Goal: Task Accomplishment & Management: Use online tool/utility

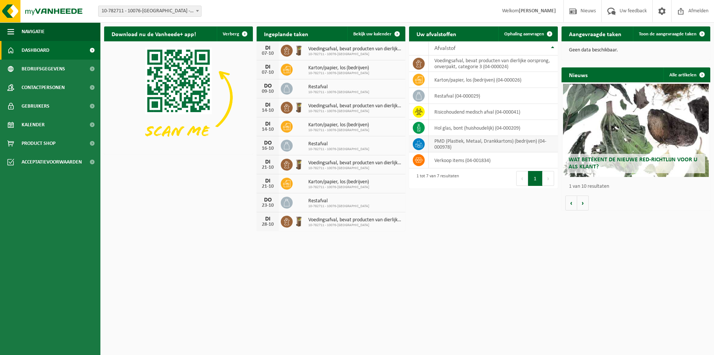
click at [452, 141] on td "PMD (Plastiek, Metaal, Drankkartons) (bedrijven) (04-000978)" at bounding box center [493, 144] width 129 height 16
click at [525, 35] on span "Ophaling aanvragen" at bounding box center [524, 34] width 40 height 5
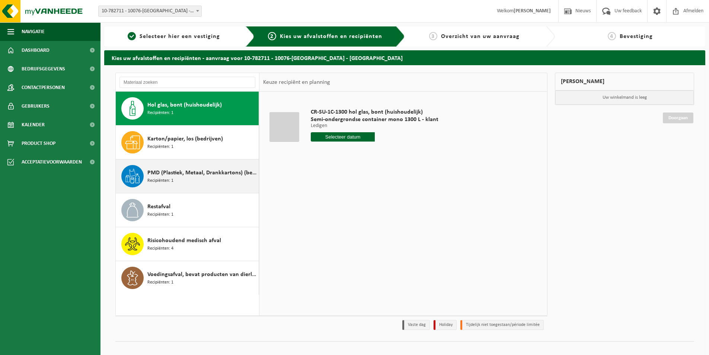
click at [177, 177] on div "PMD (Plastiek, Metaal, Drankkartons) (bedrijven) Recipiënten: 1" at bounding box center [201, 176] width 109 height 22
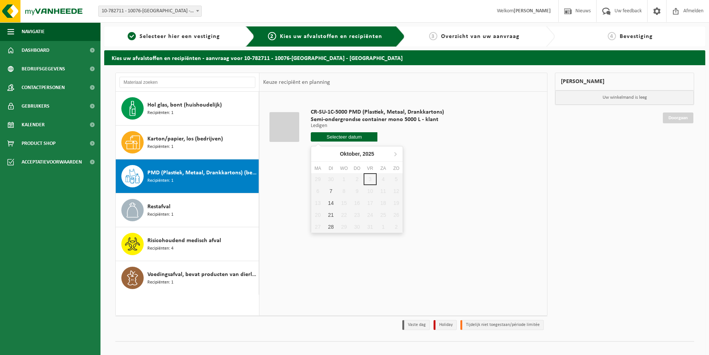
click at [349, 138] on input "text" at bounding box center [344, 136] width 67 height 9
click at [333, 193] on div "7" at bounding box center [330, 191] width 13 height 12
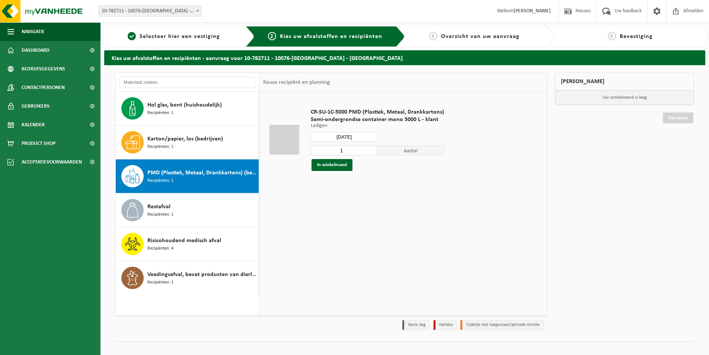
type input "Van 2025-10-07"
click at [348, 164] on button "In winkelmand" at bounding box center [331, 165] width 41 height 12
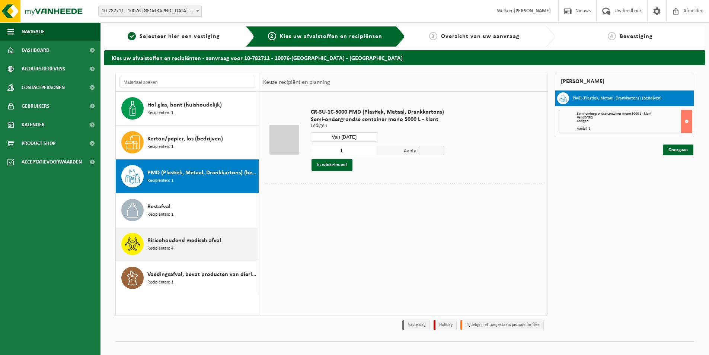
click at [173, 244] on span "Risicohoudend medisch afval" at bounding box center [184, 240] width 74 height 9
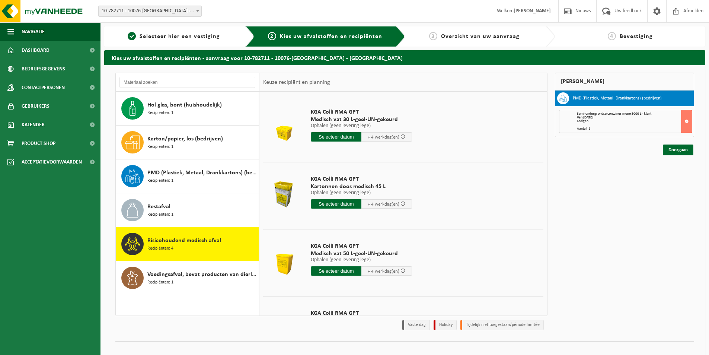
click at [353, 204] on input "text" at bounding box center [336, 203] width 51 height 9
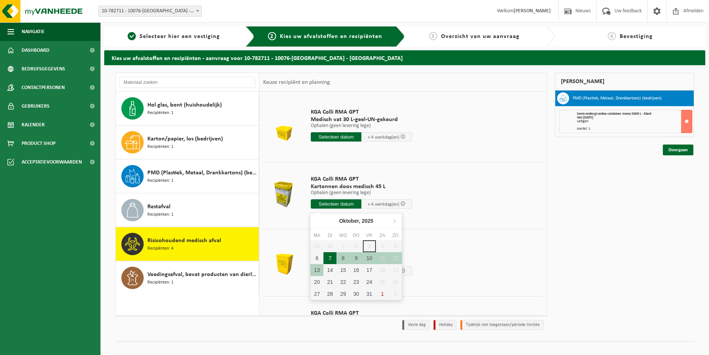
click at [328, 259] on div "7" at bounding box center [329, 258] width 13 height 12
type input "Van 2025-10-07"
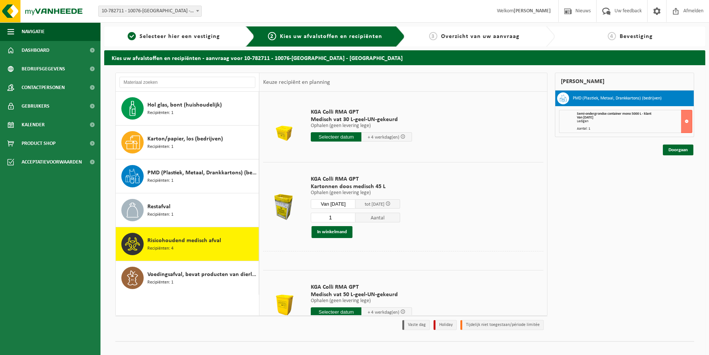
click at [344, 218] on input "1" at bounding box center [333, 217] width 45 height 10
click at [346, 233] on button "In winkelmand" at bounding box center [331, 232] width 41 height 12
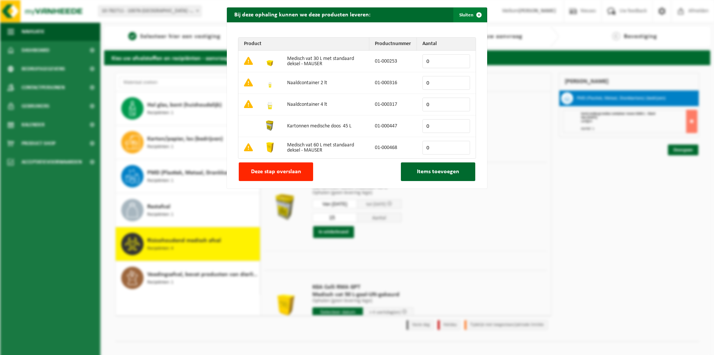
click at [478, 15] on span "button" at bounding box center [479, 14] width 15 height 15
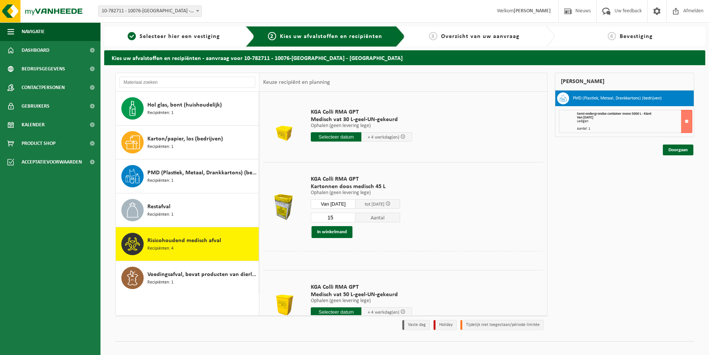
drag, startPoint x: 342, startPoint y: 220, endPoint x: 327, endPoint y: 218, distance: 14.6
click at [327, 218] on input "15" at bounding box center [333, 217] width 45 height 10
type input "9"
click at [321, 231] on button "In winkelmand" at bounding box center [331, 232] width 41 height 12
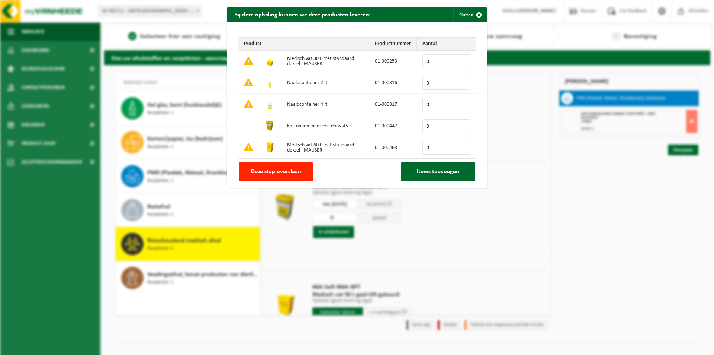
drag, startPoint x: 430, startPoint y: 126, endPoint x: 418, endPoint y: 126, distance: 11.9
click at [418, 126] on td "0" at bounding box center [446, 126] width 59 height 22
type input "15"
click at [439, 173] on span "Items toevoegen" at bounding box center [438, 172] width 42 height 6
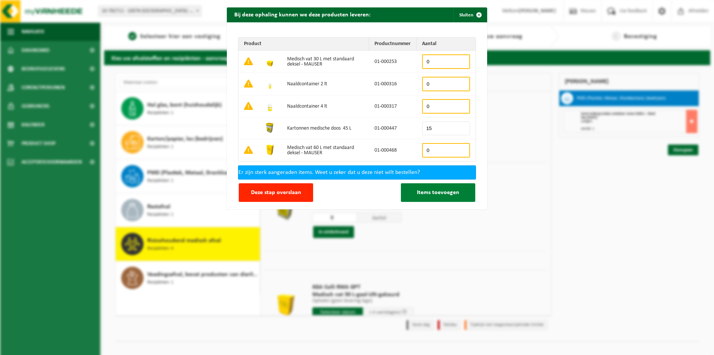
click at [432, 196] on button "Items toevoegen" at bounding box center [438, 192] width 74 height 19
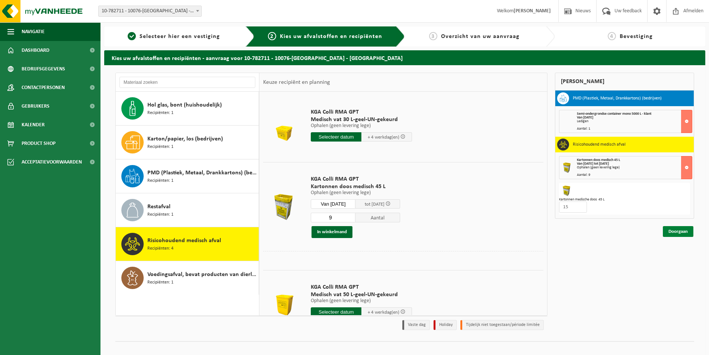
click at [675, 232] on link "Doorgaan" at bounding box center [678, 231] width 31 height 11
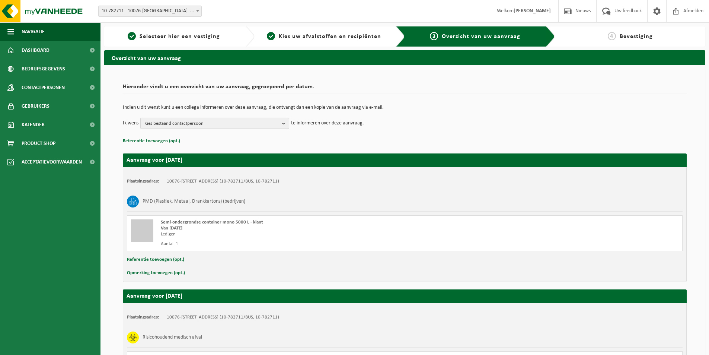
click at [285, 123] on b "button" at bounding box center [285, 123] width 7 height 10
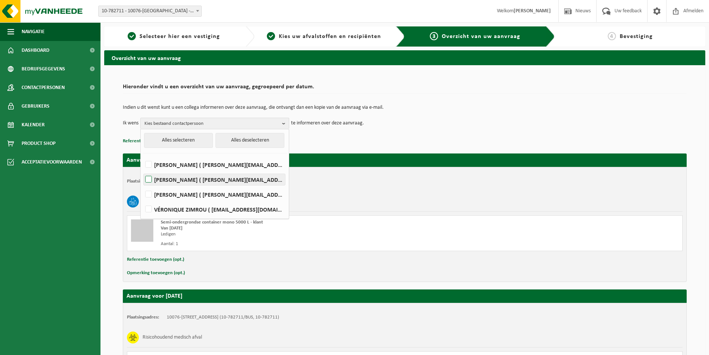
click at [216, 177] on label "Stephane Meyer ( s.meyer@orpea.net )" at bounding box center [214, 179] width 141 height 11
click at [142, 170] on input "Stephane Meyer ( s.meyer@orpea.net )" at bounding box center [142, 170] width 0 height 0
checkbox input "true"
click at [496, 205] on div "PMD (Plastiek, Metaal, Drankkartons) (bedrijven)" at bounding box center [404, 201] width 555 height 19
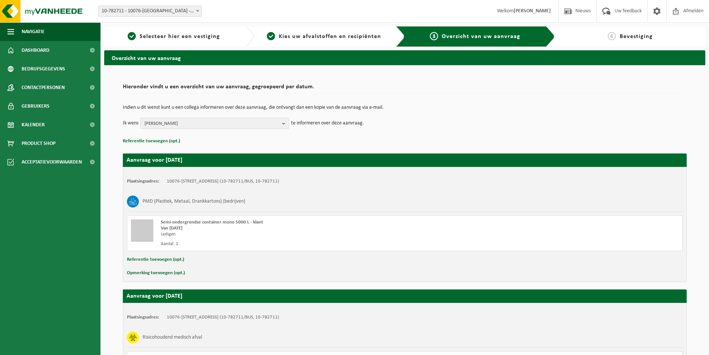
scroll to position [100, 0]
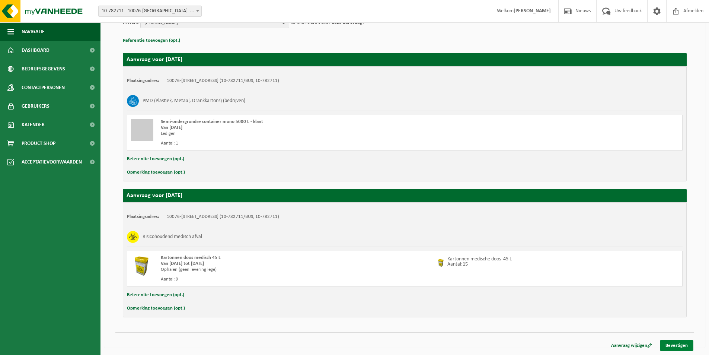
click at [673, 345] on link "Bevestigen" at bounding box center [676, 345] width 33 height 11
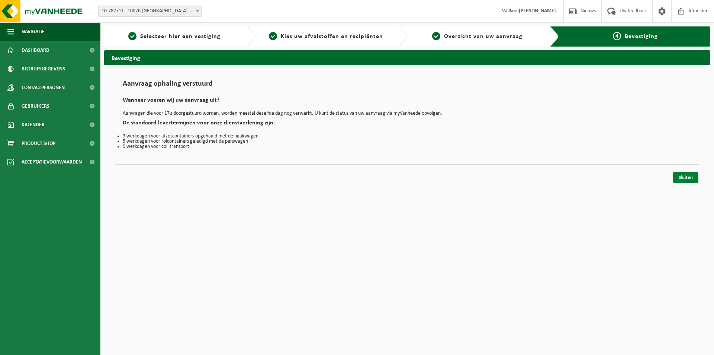
click at [688, 174] on link "Sluiten" at bounding box center [685, 177] width 25 height 11
